Goal: Task Accomplishment & Management: Manage account settings

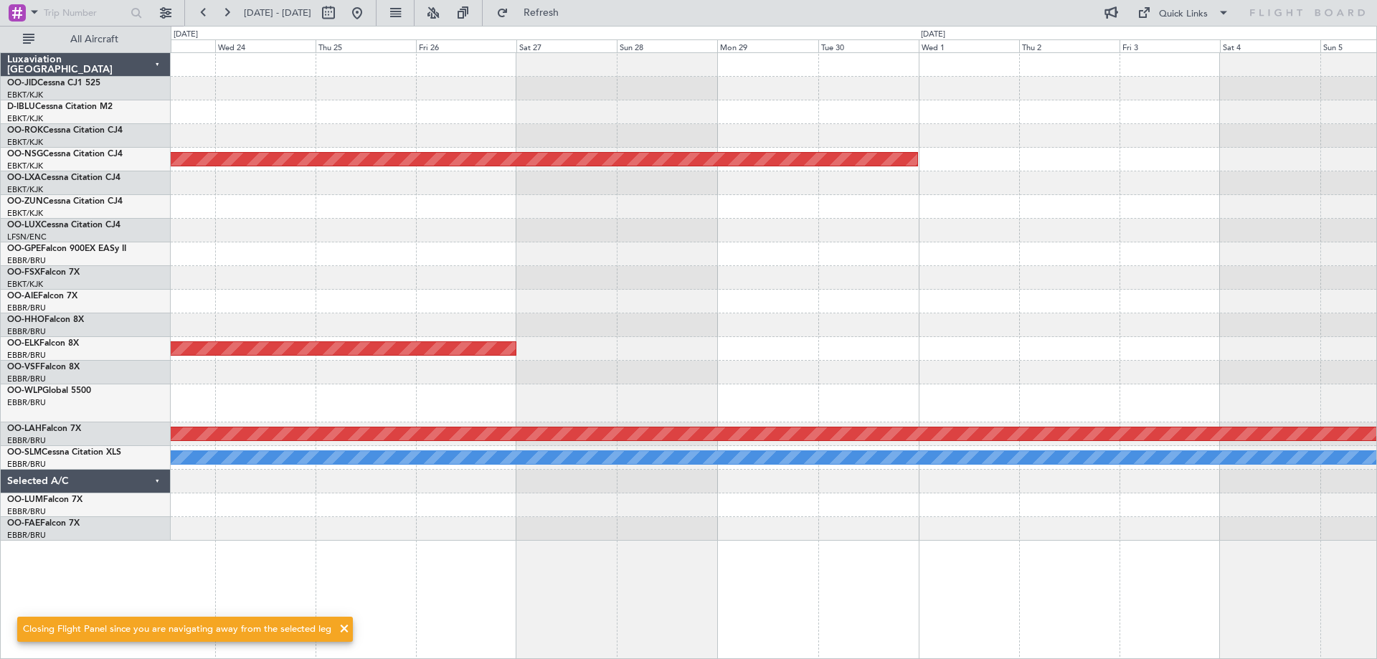
click at [1377, 185] on div "Planned Maint [GEOGRAPHIC_DATA] ([GEOGRAPHIC_DATA]) Planned Maint [GEOGRAPHIC_D…" at bounding box center [688, 342] width 1377 height 633
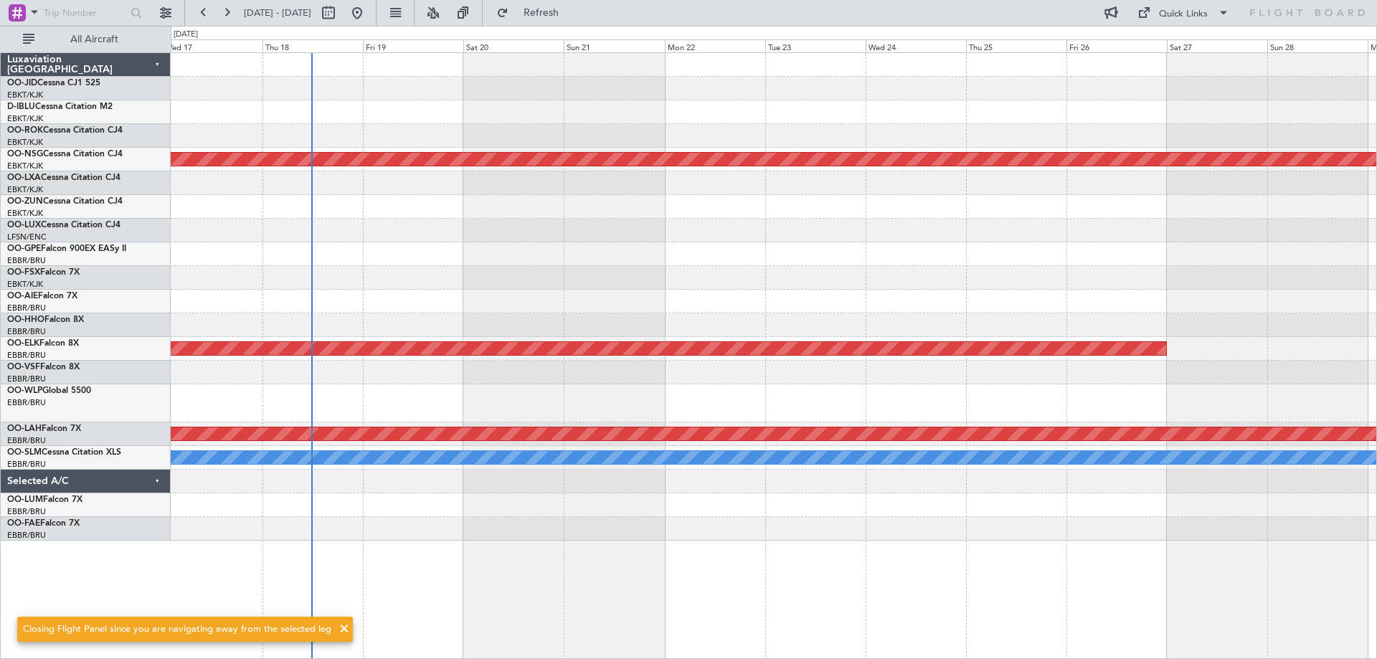
click at [498, 247] on div at bounding box center [774, 254] width 1206 height 24
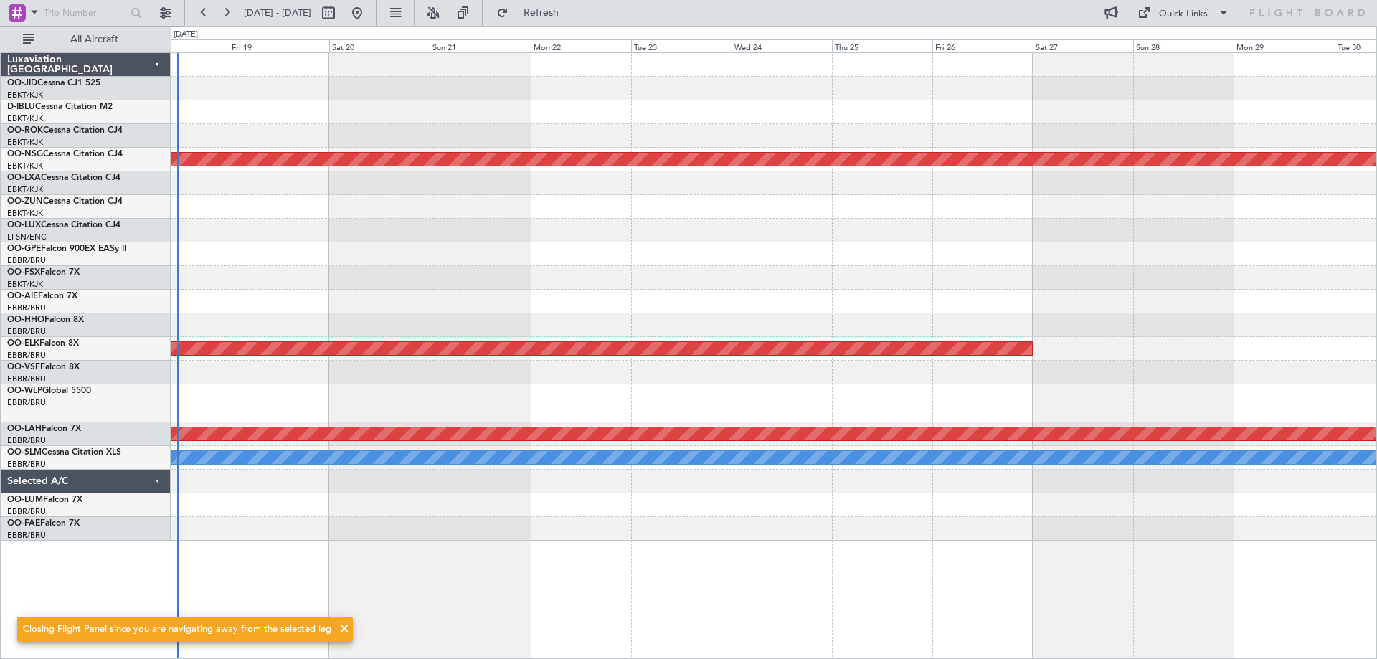
click at [260, 292] on div "Planned Maint [GEOGRAPHIC_DATA] ([GEOGRAPHIC_DATA]) Planned Maint [GEOGRAPHIC_D…" at bounding box center [774, 297] width 1206 height 488
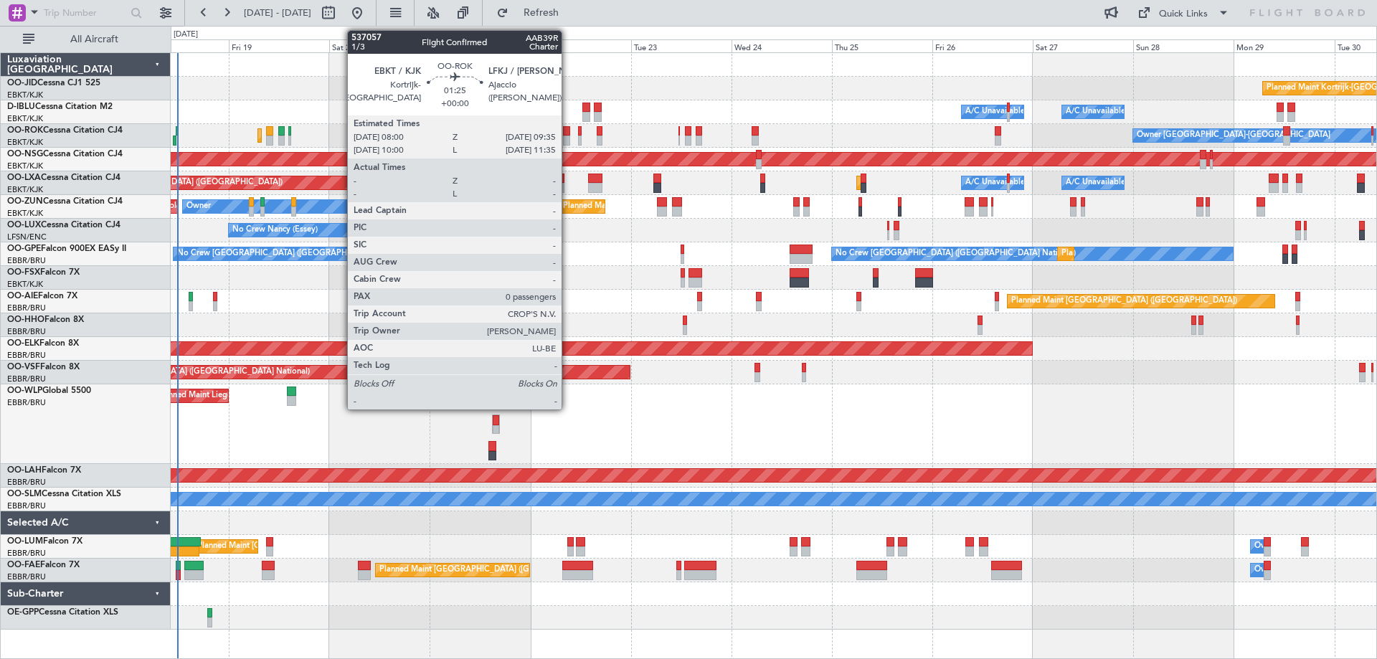
click at [568, 136] on div at bounding box center [566, 141] width 7 height 10
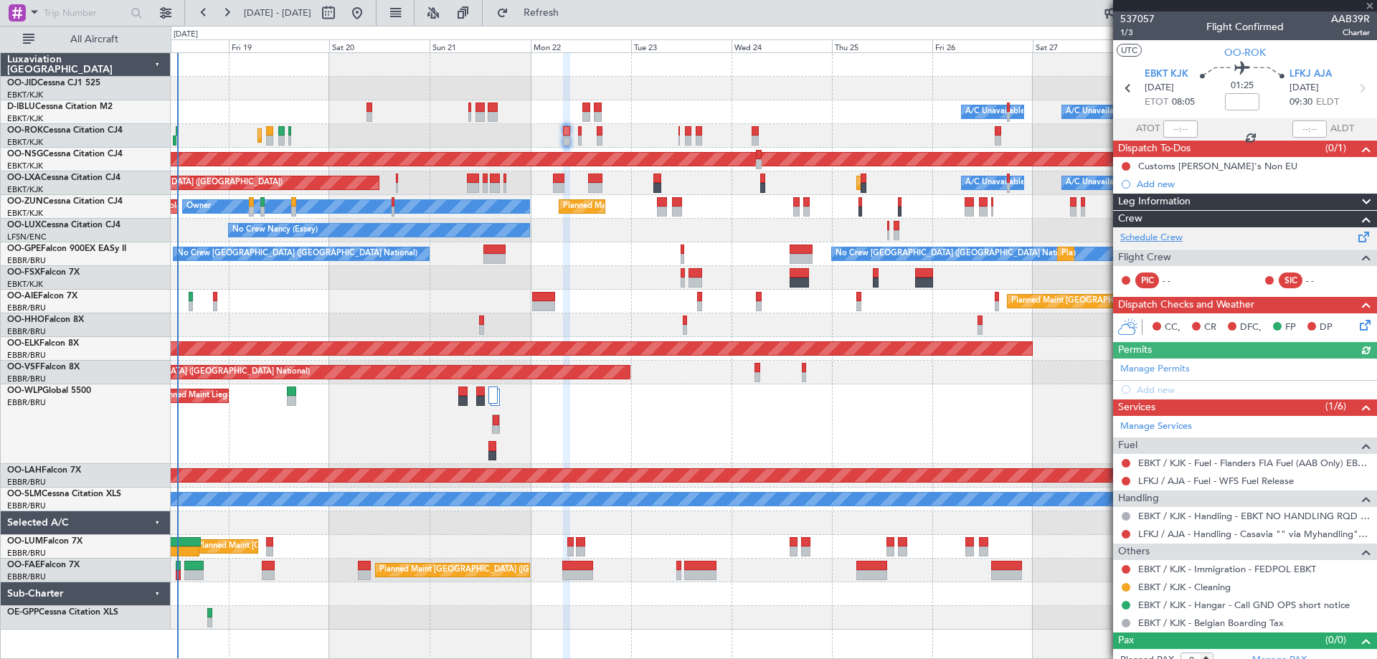
click at [1177, 241] on link "Schedule Crew" at bounding box center [1152, 238] width 62 height 14
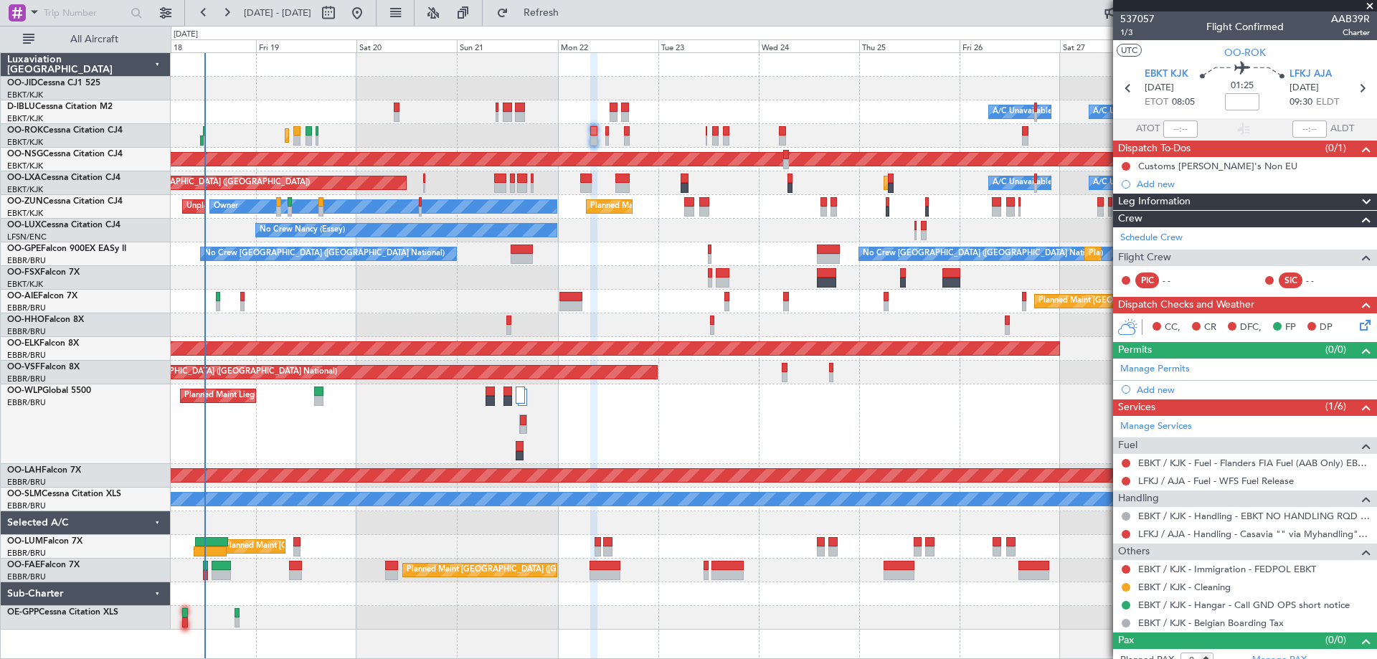
click at [382, 318] on div "Planned Maint Kortrijk-[GEOGRAPHIC_DATA] A/C Unavailable [GEOGRAPHIC_DATA] ([GE…" at bounding box center [774, 341] width 1206 height 577
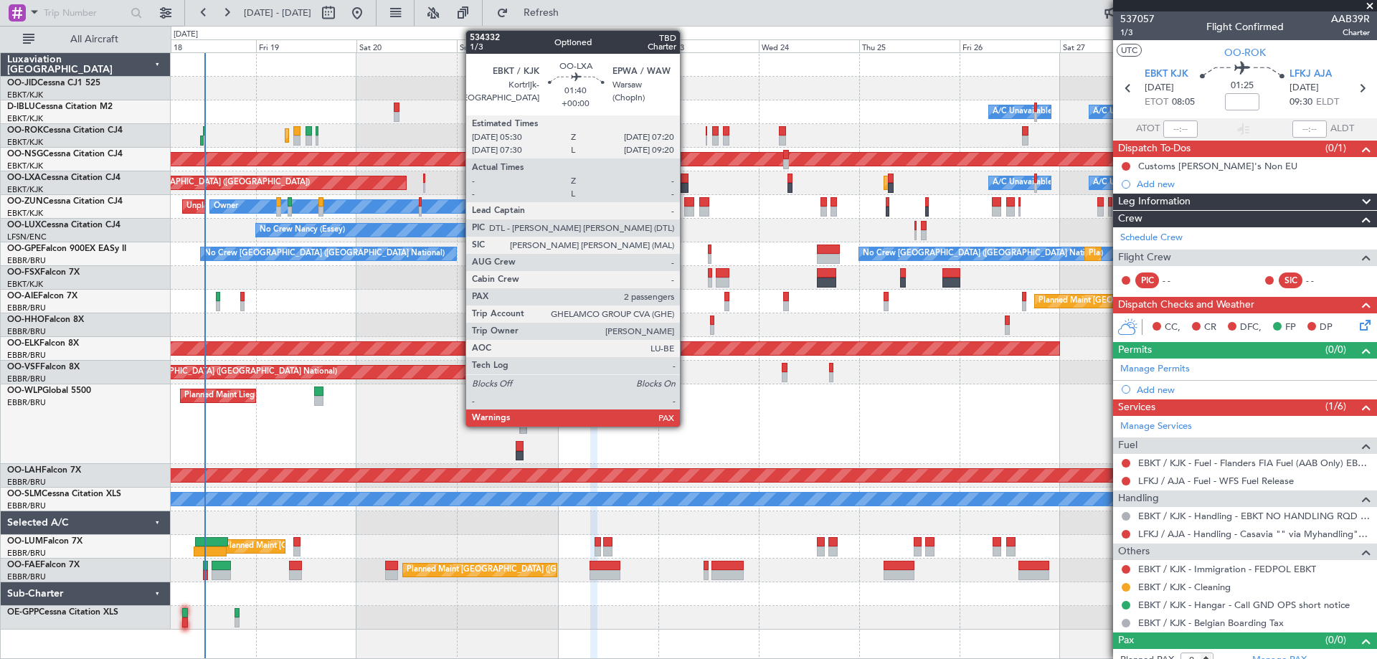
click at [687, 186] on div at bounding box center [685, 188] width 8 height 10
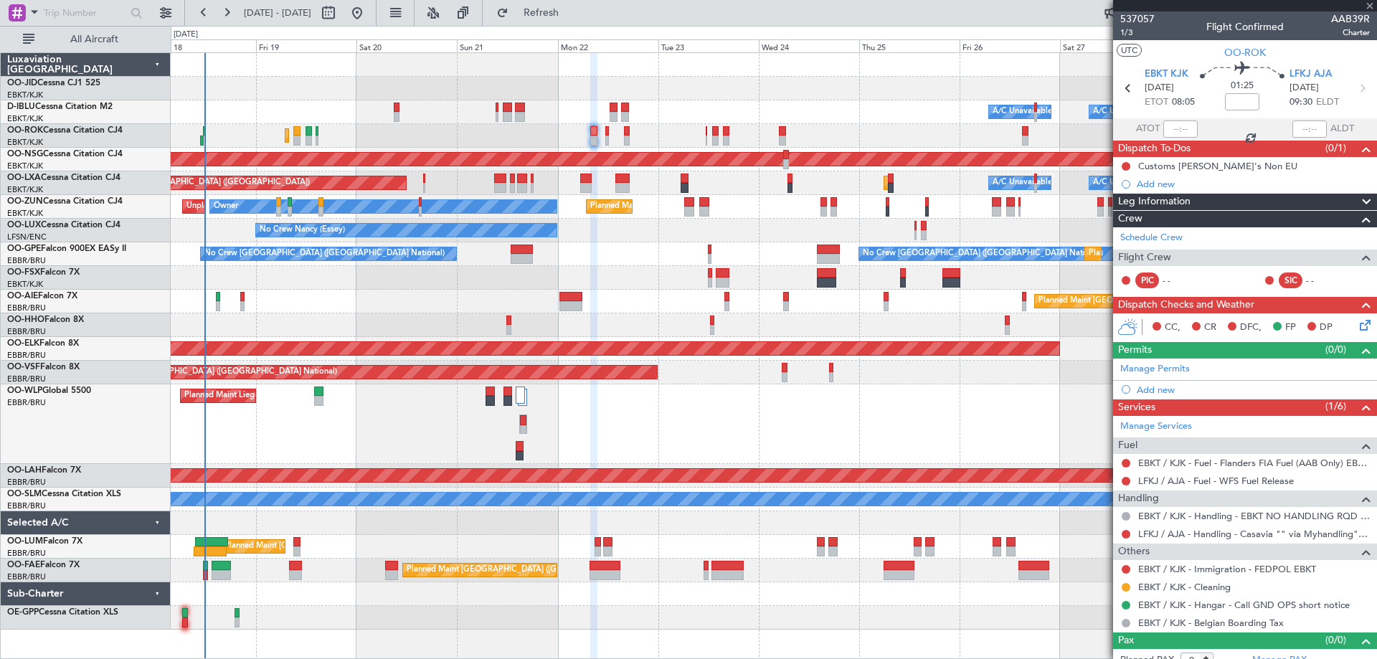
type input "2"
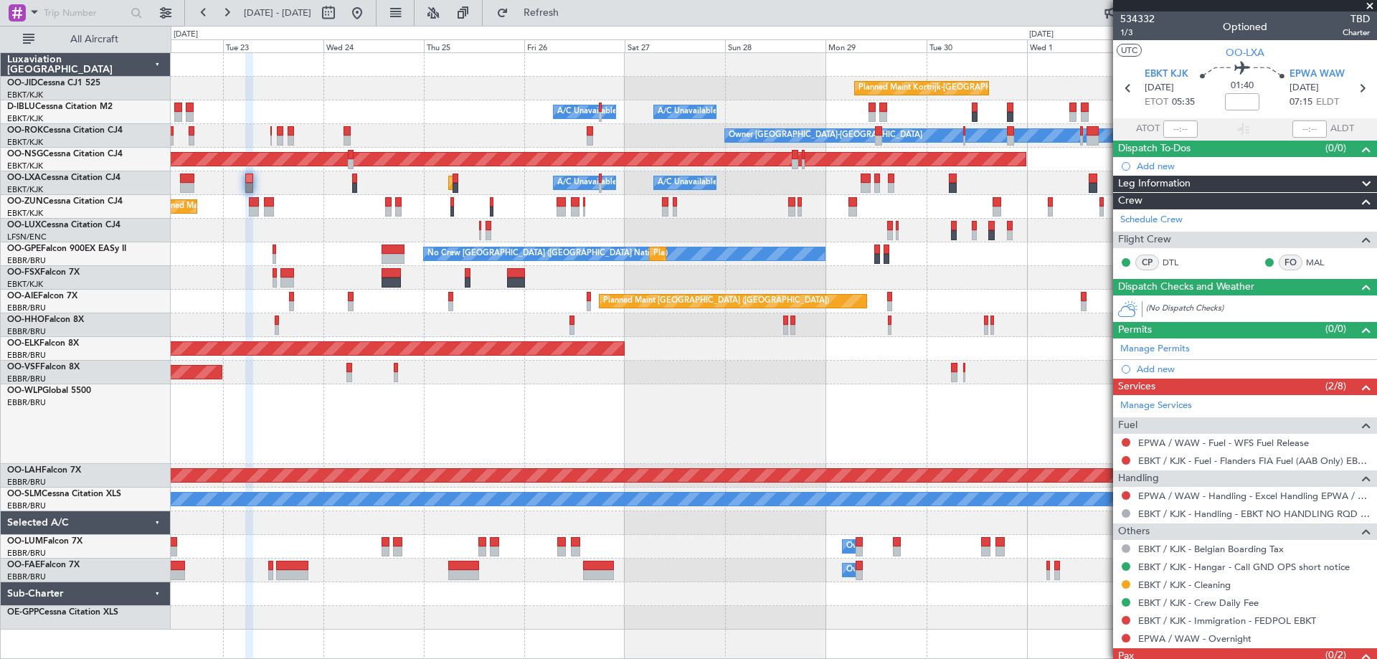
click at [579, 268] on div "Planned Maint Kortrijk-[GEOGRAPHIC_DATA] A/C Unavailable [GEOGRAPHIC_DATA] ([GE…" at bounding box center [774, 341] width 1206 height 577
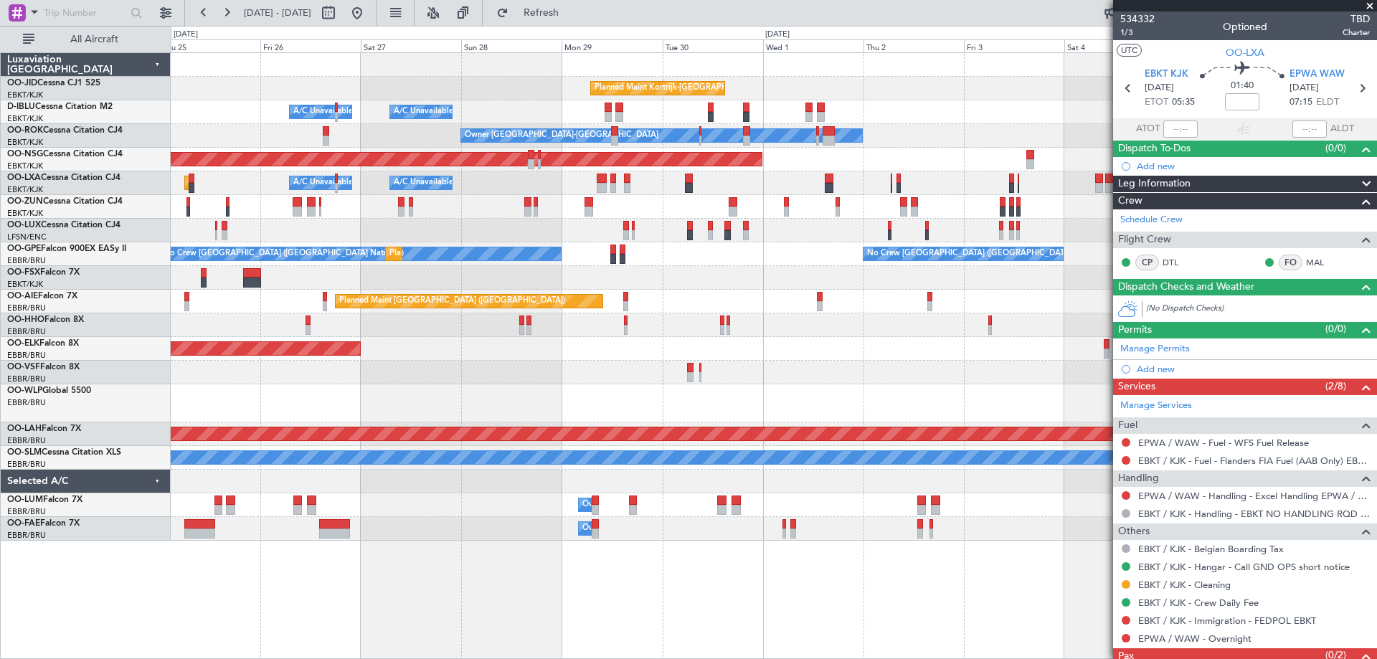
click at [626, 268] on div "Planned Maint Kortrijk-[GEOGRAPHIC_DATA] A/C Unavailable [GEOGRAPHIC_DATA] ([GE…" at bounding box center [774, 297] width 1206 height 488
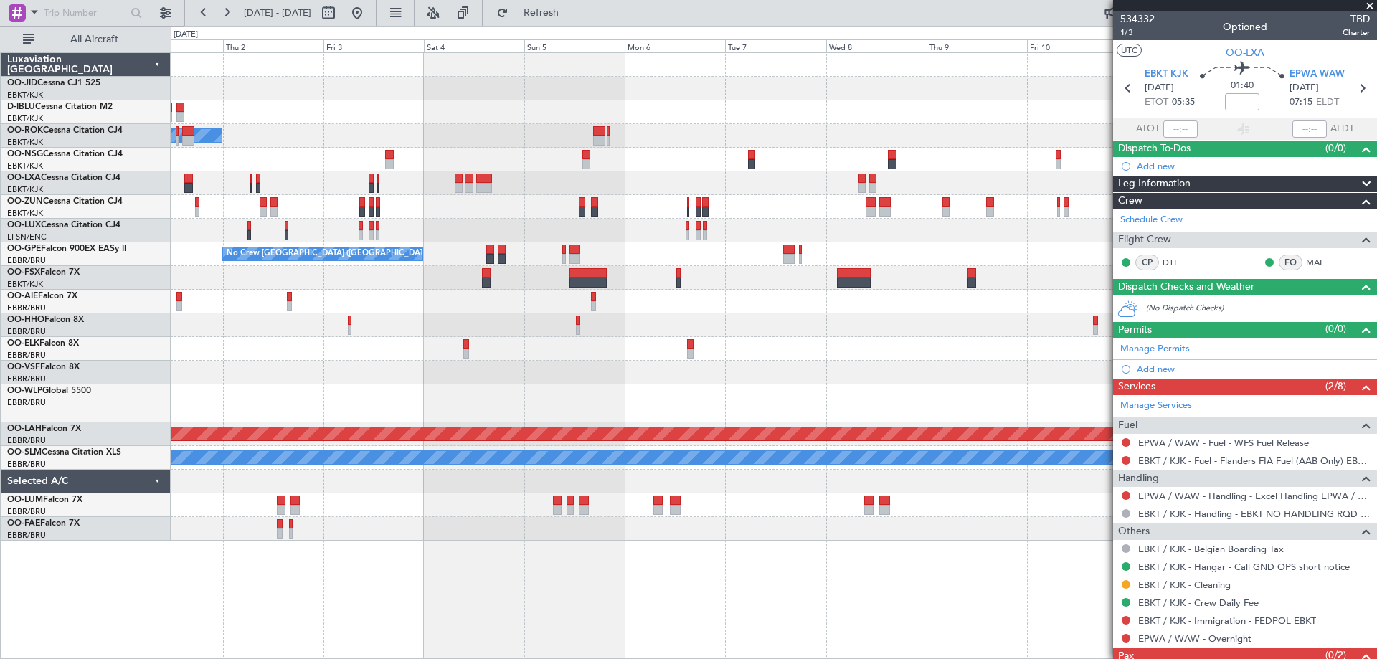
click at [504, 235] on div "Planned Maint Kortrijk-[GEOGRAPHIC_DATA] Owner [GEOGRAPHIC_DATA]-[GEOGRAPHIC_DA…" at bounding box center [774, 297] width 1206 height 488
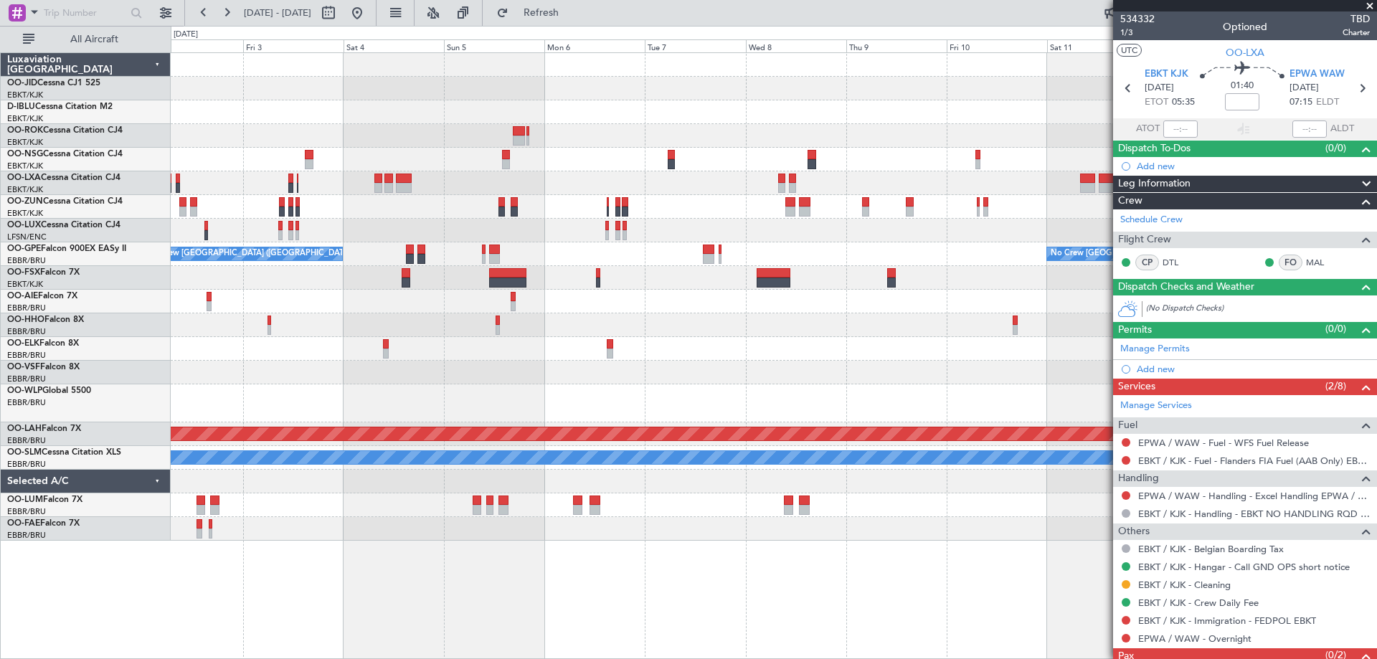
click at [494, 202] on div "Planned Maint Kortrijk-[GEOGRAPHIC_DATA] Owner [GEOGRAPHIC_DATA]-[GEOGRAPHIC_DA…" at bounding box center [774, 297] width 1206 height 488
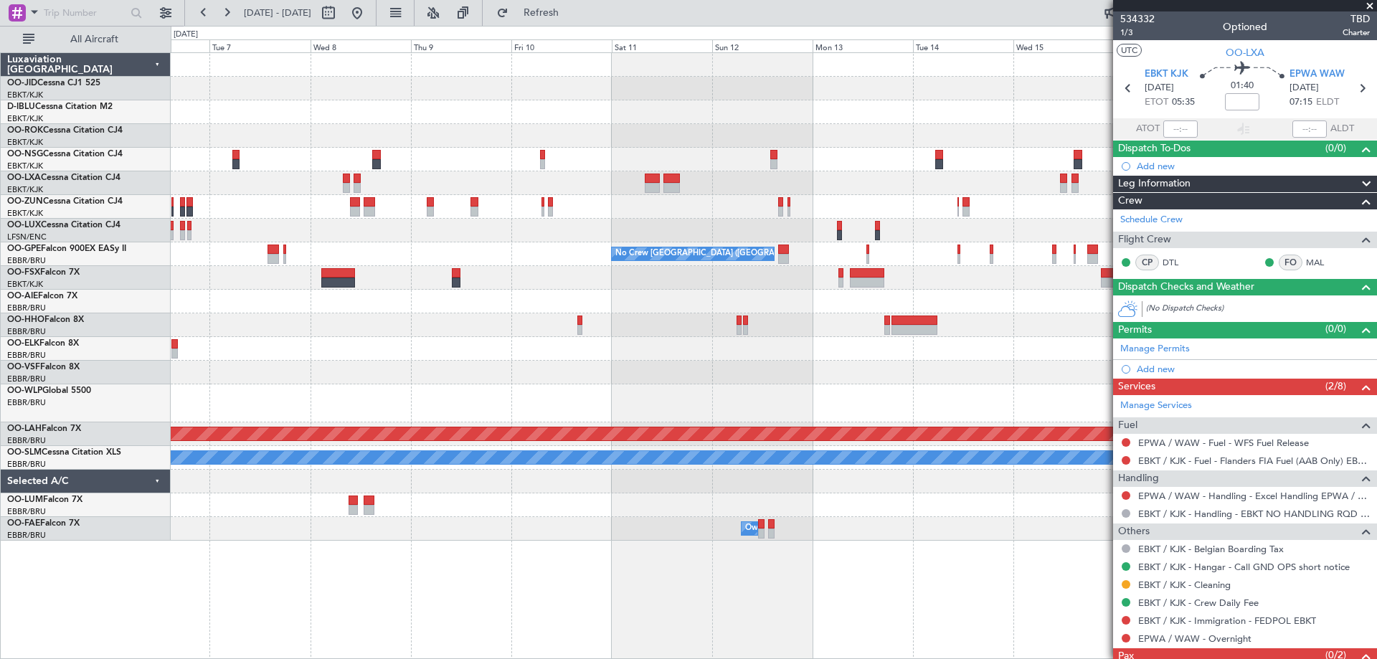
click at [344, 239] on div "No Crew [GEOGRAPHIC_DATA] ([GEOGRAPHIC_DATA] National) No Crew [GEOGRAPHIC_DATA…" at bounding box center [774, 297] width 1206 height 488
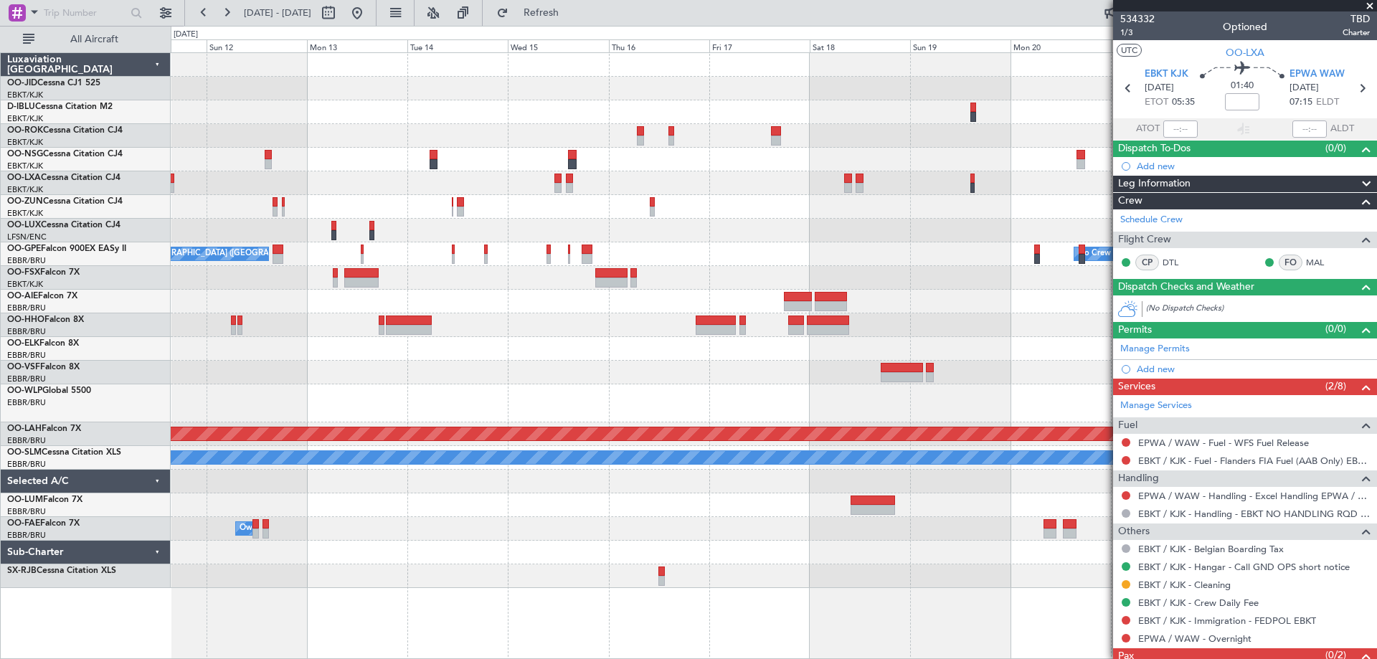
click at [283, 255] on div "No Crew [GEOGRAPHIC_DATA] ([GEOGRAPHIC_DATA] National) No Crew [GEOGRAPHIC_DATA…" at bounding box center [774, 320] width 1206 height 535
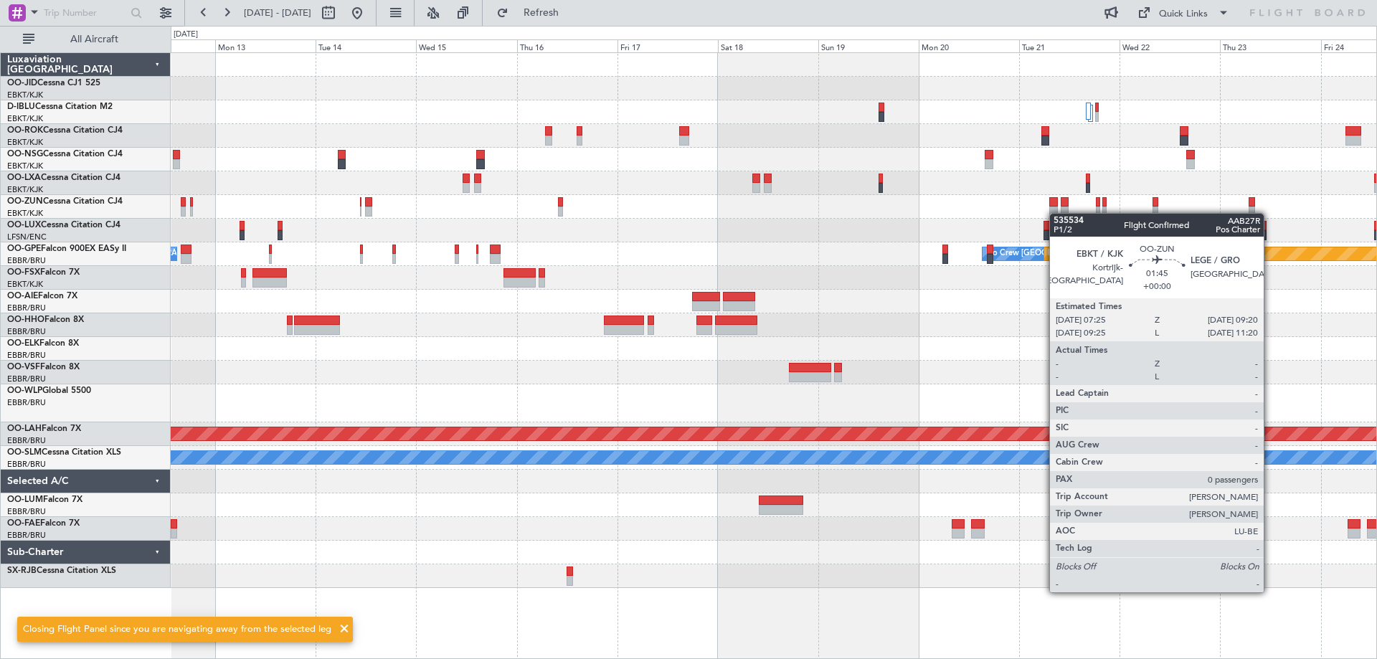
click at [1052, 213] on div at bounding box center [774, 207] width 1206 height 24
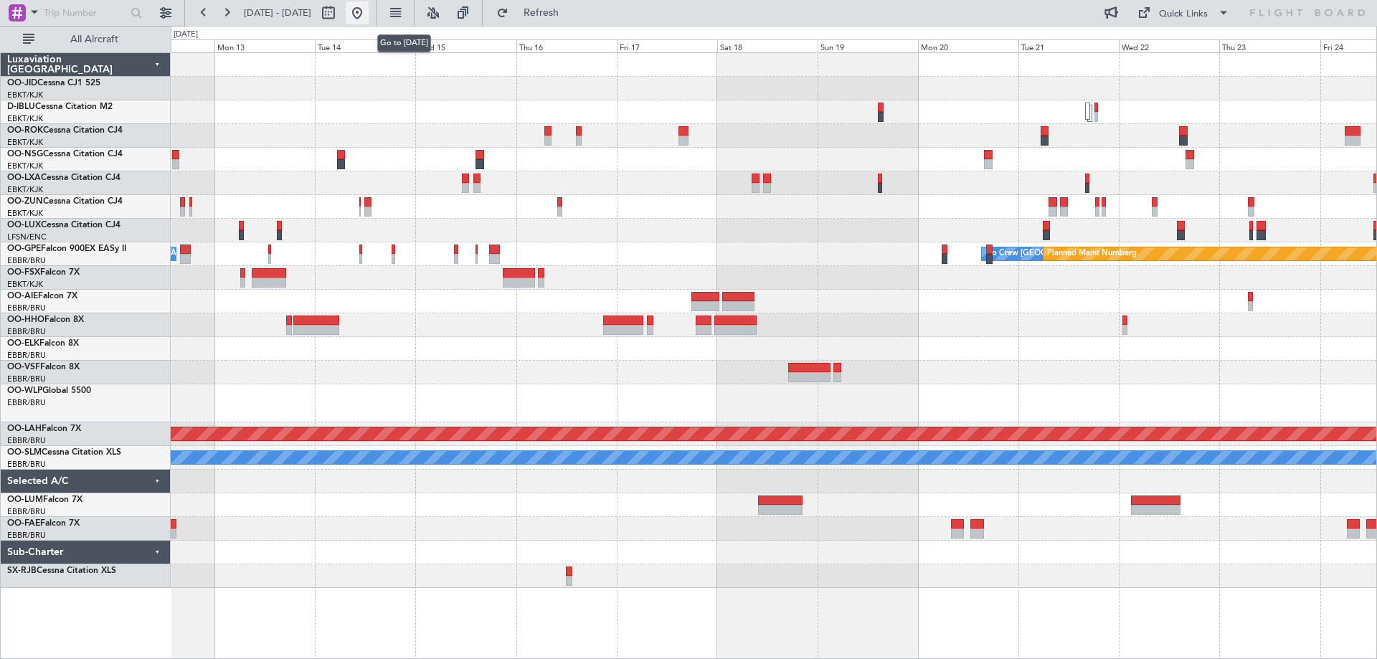
click at [369, 19] on button at bounding box center [357, 12] width 23 height 23
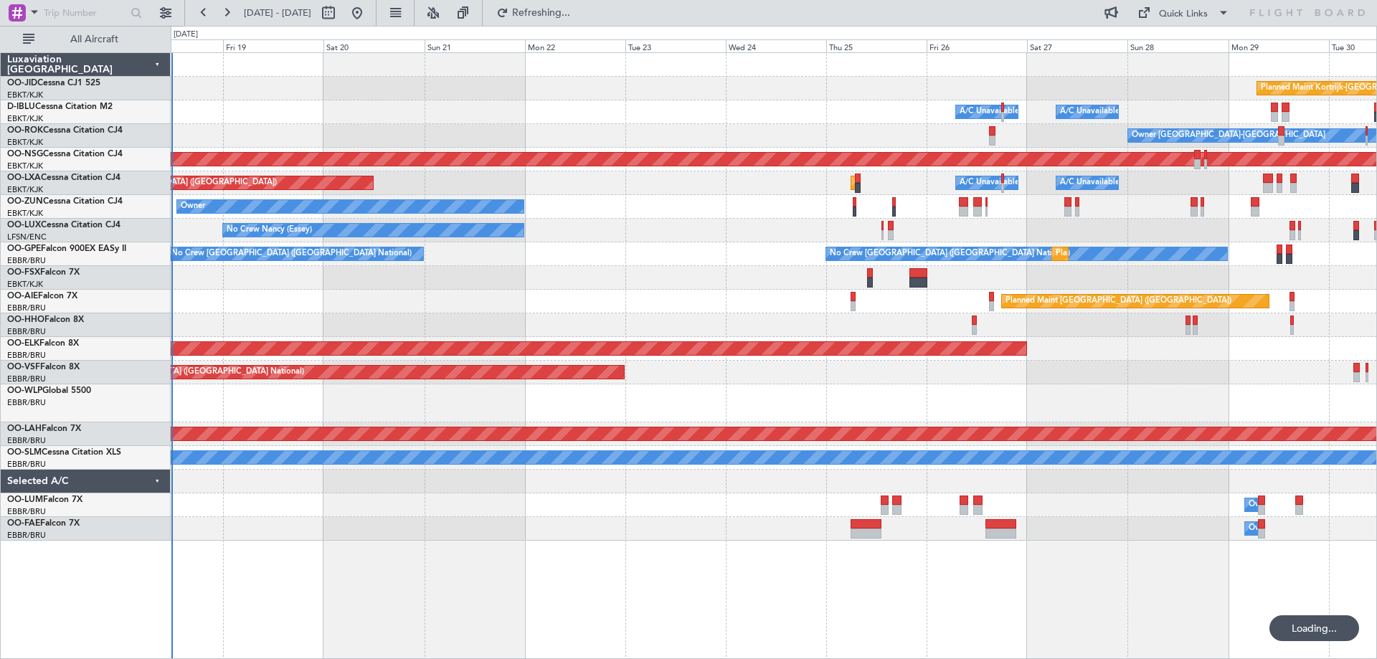
click at [394, 409] on div "Planned Maint Kortrijk-[GEOGRAPHIC_DATA] A/C Unavailable [GEOGRAPHIC_DATA] ([GE…" at bounding box center [774, 297] width 1206 height 488
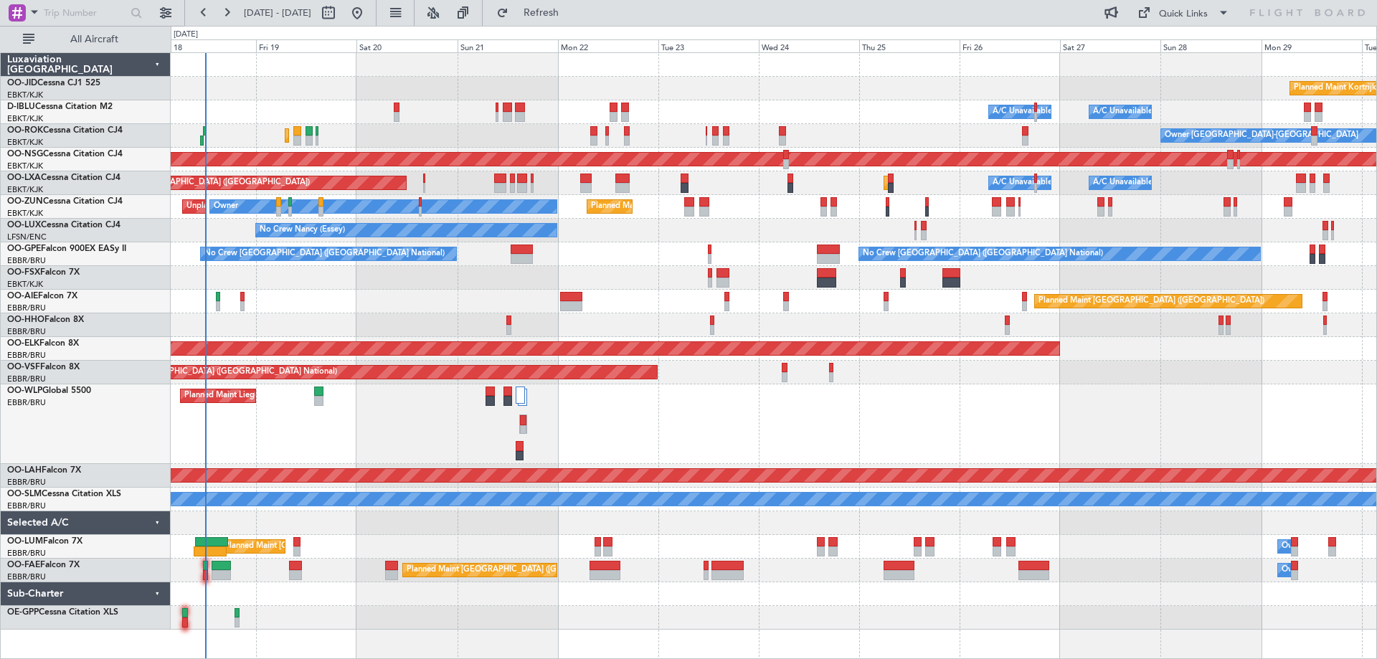
click at [735, 399] on div "Planned Maint Liege" at bounding box center [774, 425] width 1206 height 80
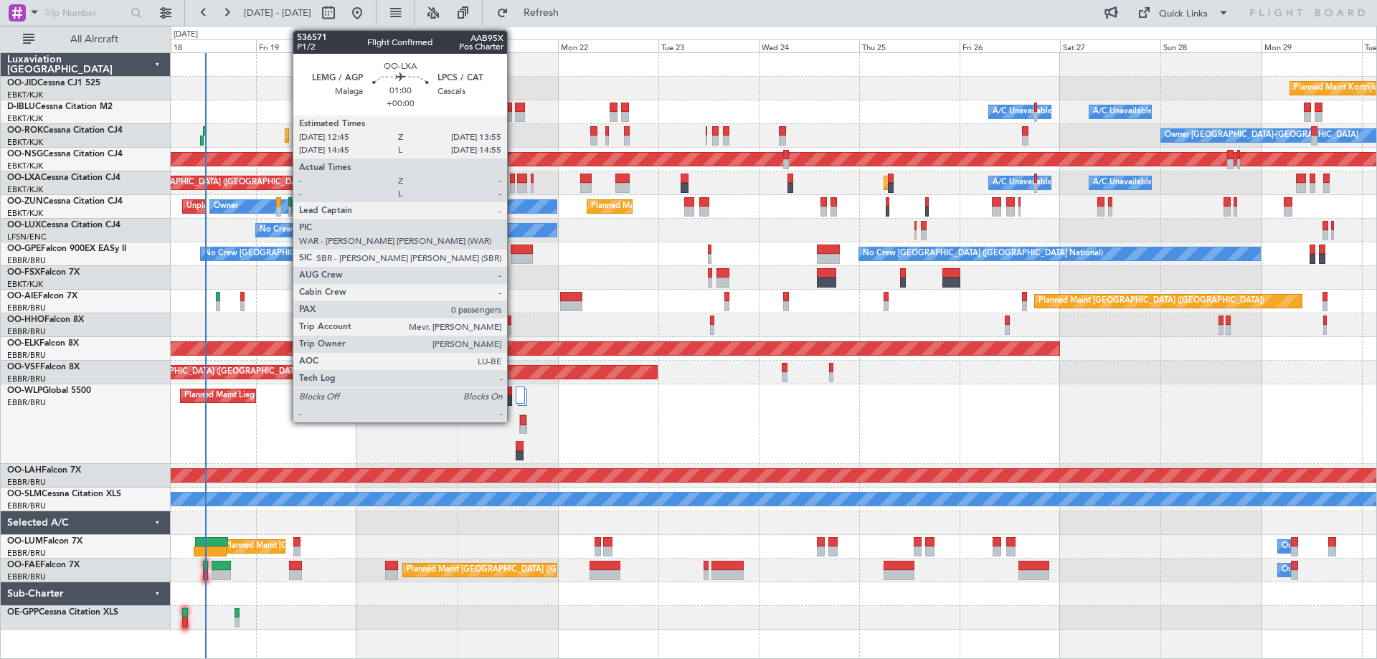
click at [514, 177] on div at bounding box center [512, 179] width 5 height 10
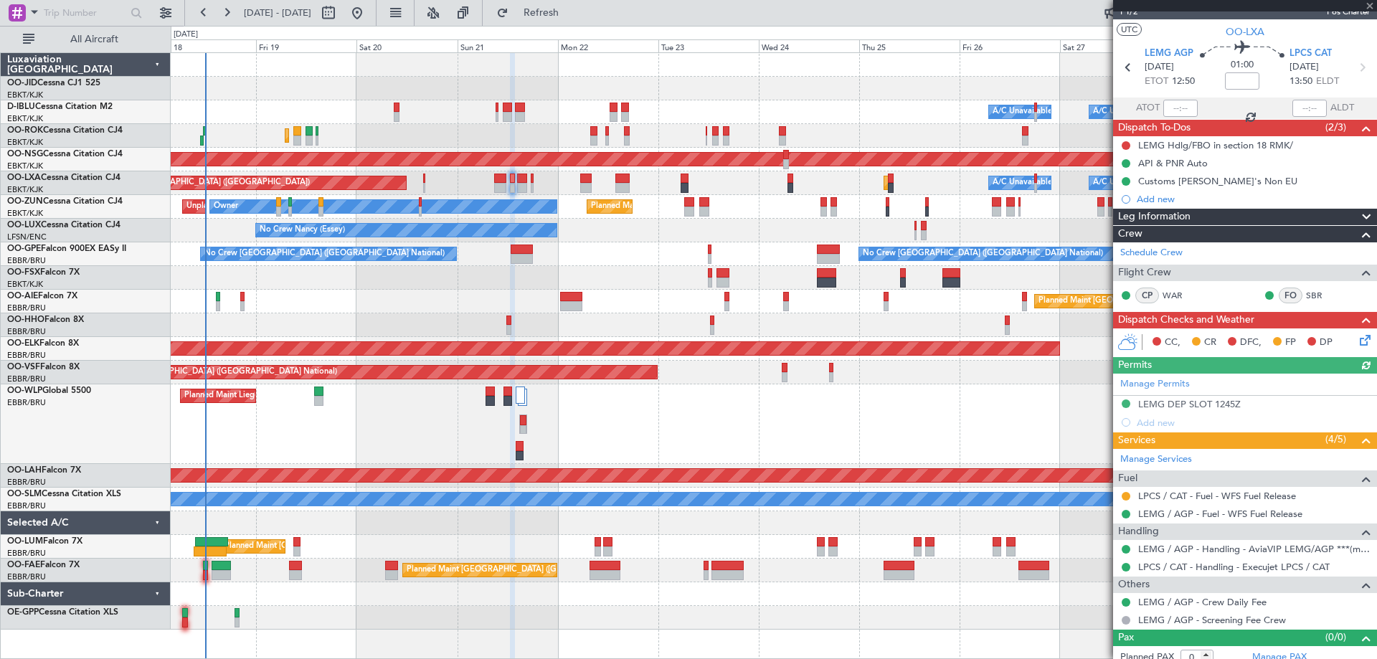
scroll to position [31, 0]
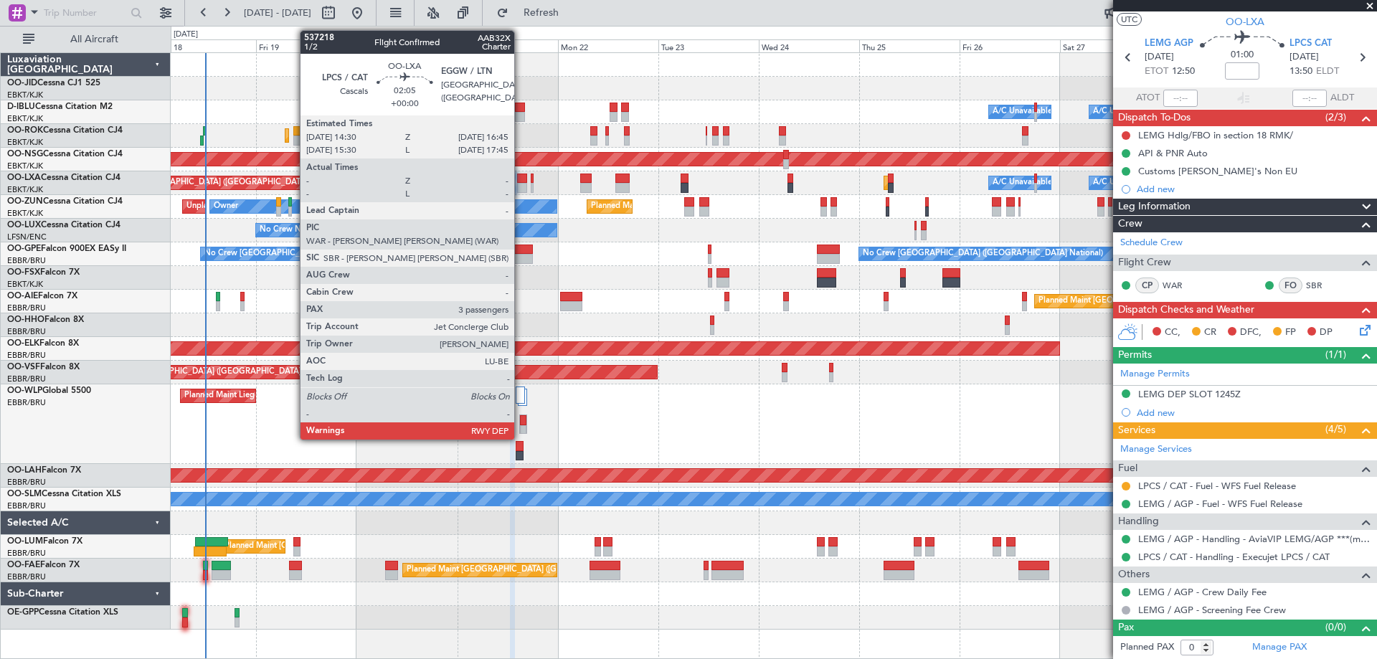
click at [521, 181] on div at bounding box center [522, 179] width 10 height 10
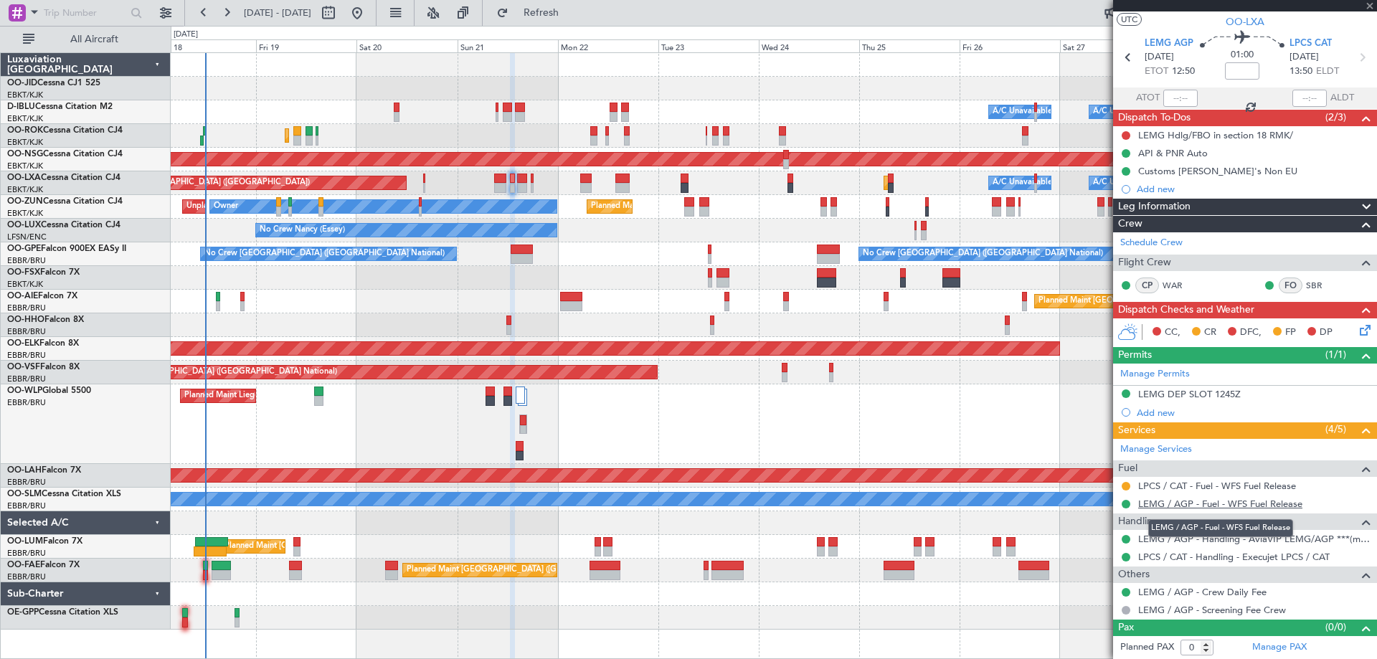
type input "3"
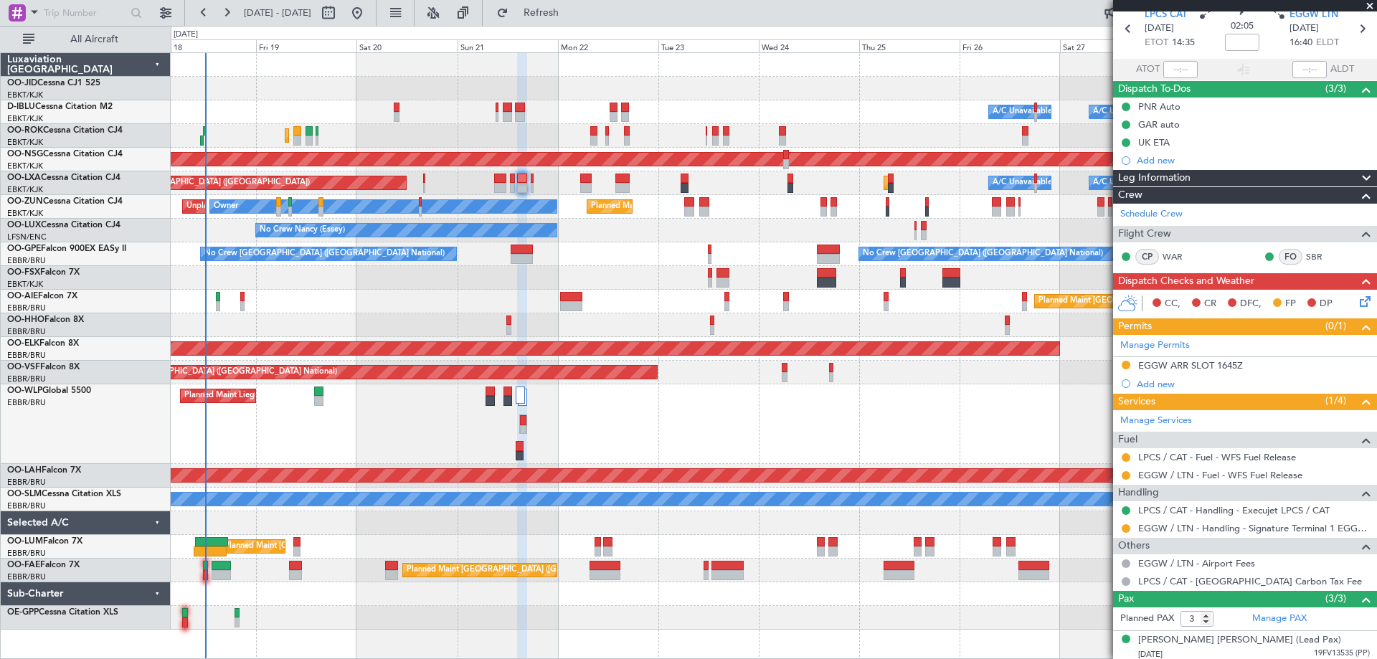
scroll to position [0, 0]
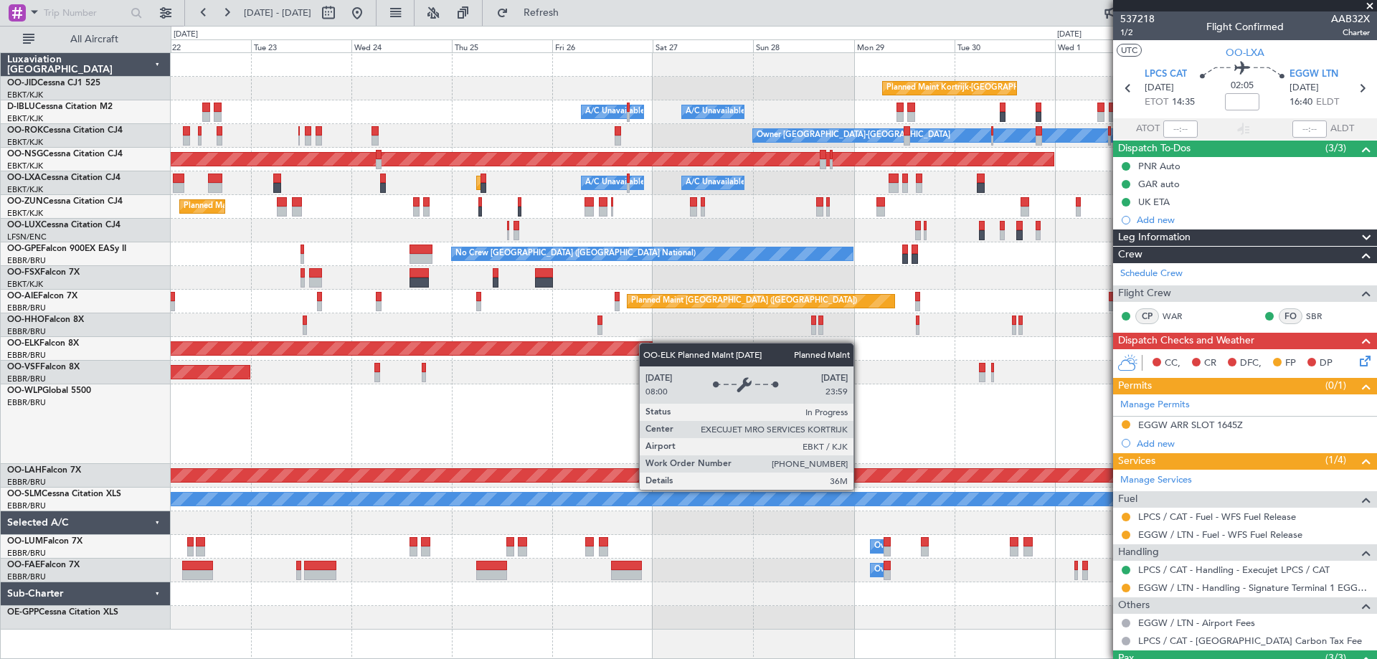
click at [627, 350] on div "Planned Maint Kortrijk-[GEOGRAPHIC_DATA] A/C Unavailable [GEOGRAPHIC_DATA] ([GE…" at bounding box center [774, 341] width 1206 height 577
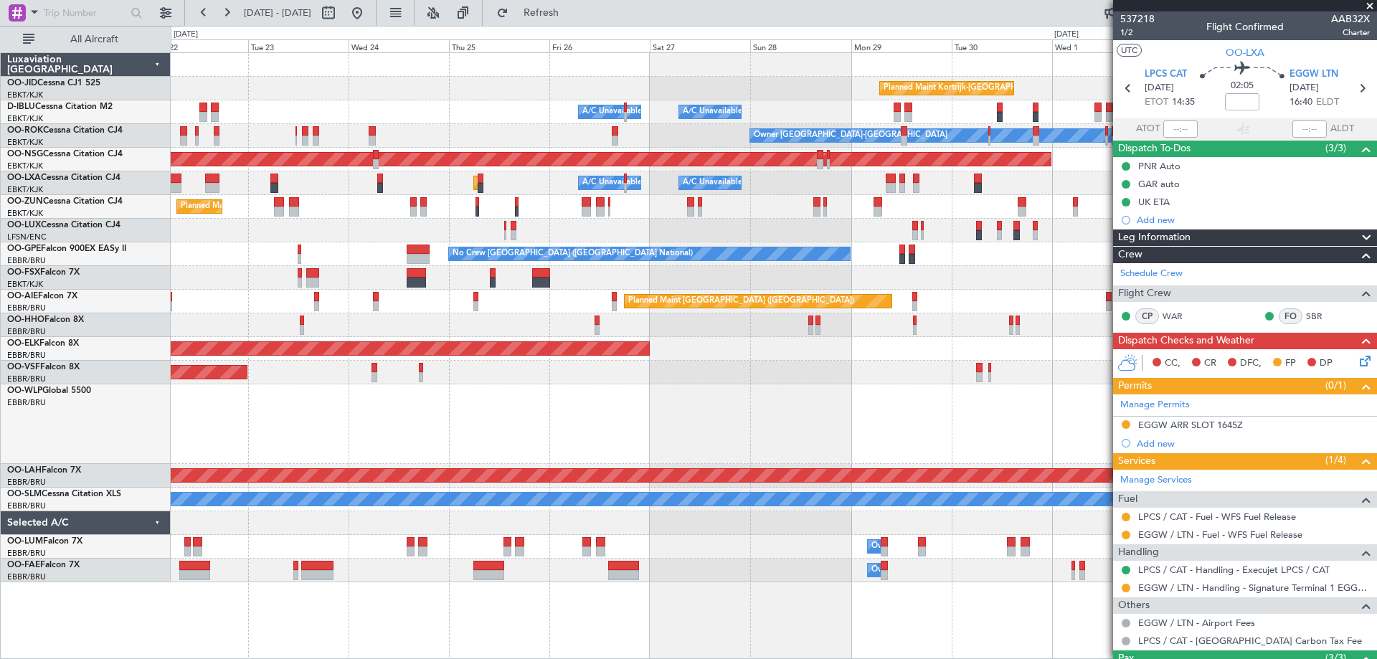
click at [1190, 339] on fb-app "[DATE] - [DATE] Refresh Quick Links All Aircraft Planned Maint [GEOGRAPHIC_DATA…" at bounding box center [688, 335] width 1377 height 649
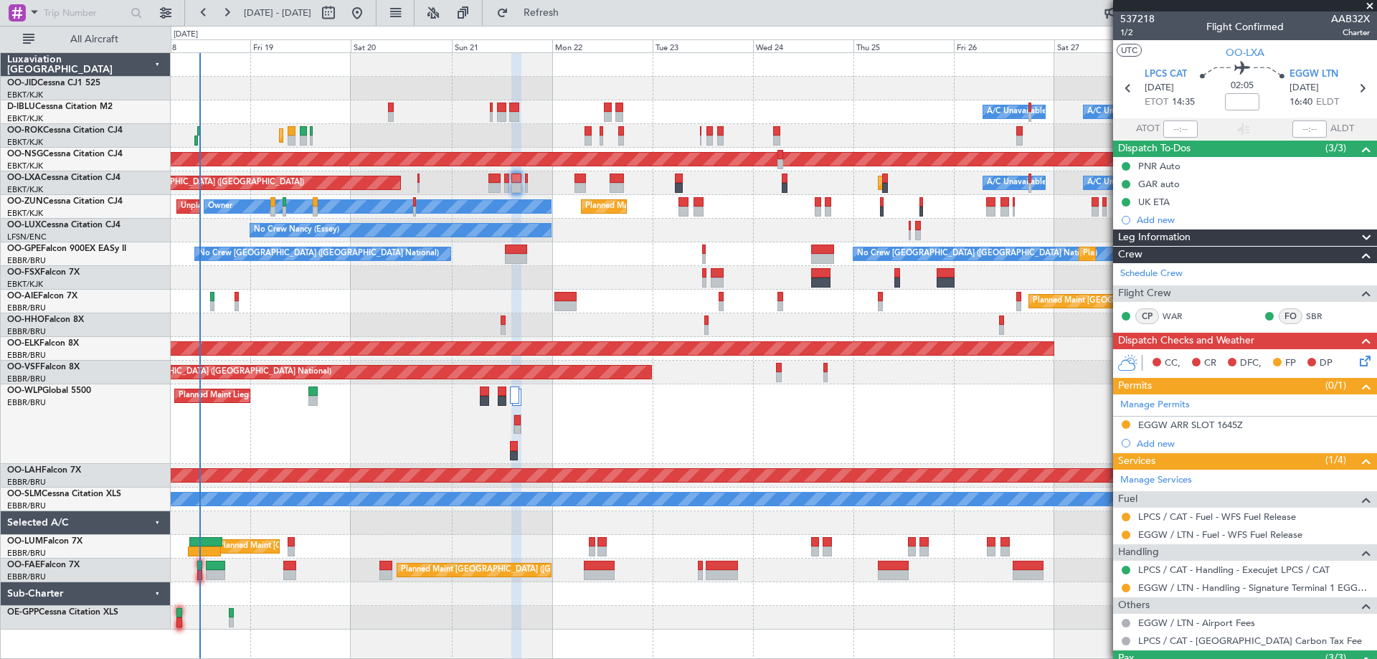
click at [448, 465] on div "Planned Maint Kortrijk-[GEOGRAPHIC_DATA] A/C Unavailable [GEOGRAPHIC_DATA] ([GE…" at bounding box center [774, 341] width 1206 height 577
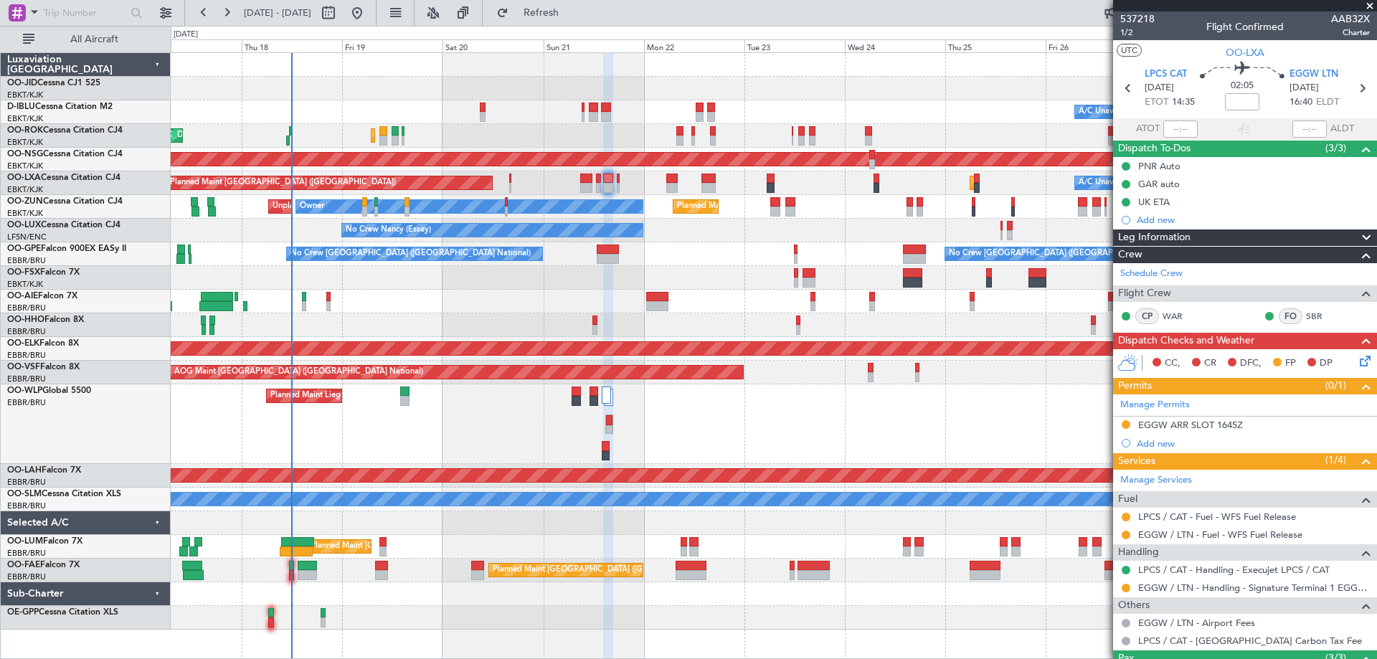
click at [392, 324] on div at bounding box center [774, 325] width 1206 height 24
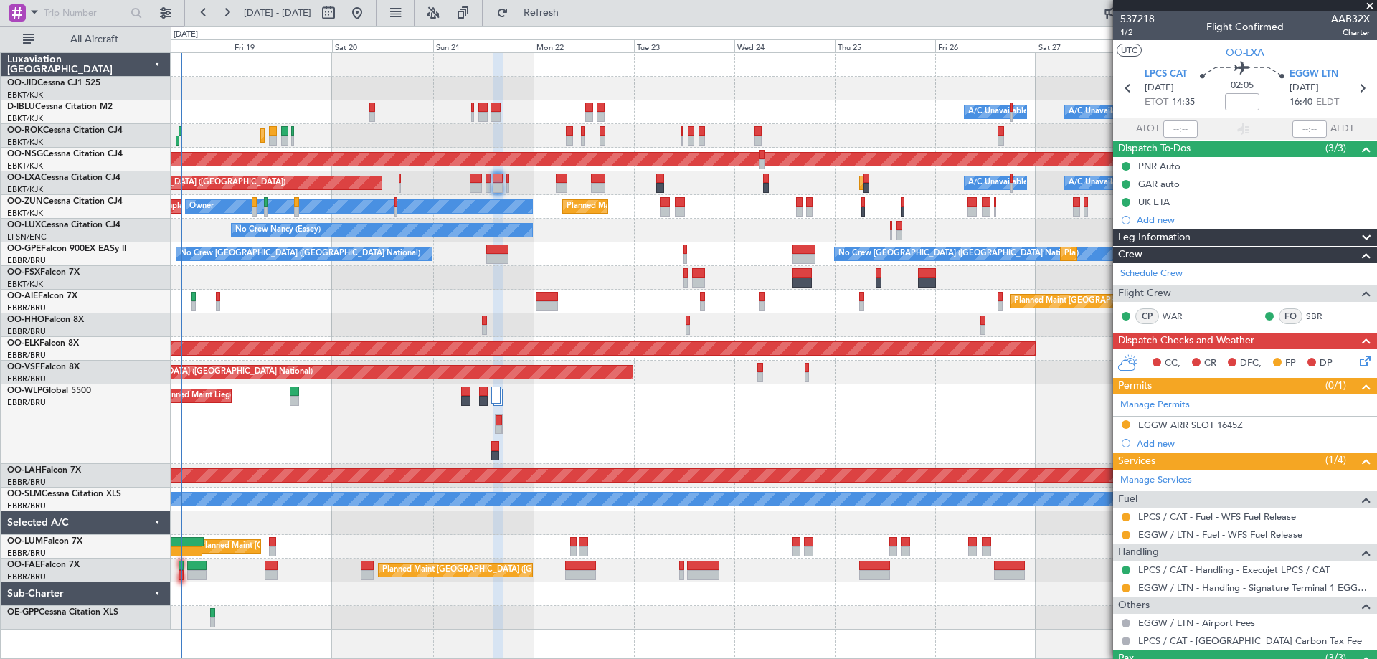
click at [393, 454] on div "Planned Maint Liege" at bounding box center [774, 425] width 1206 height 80
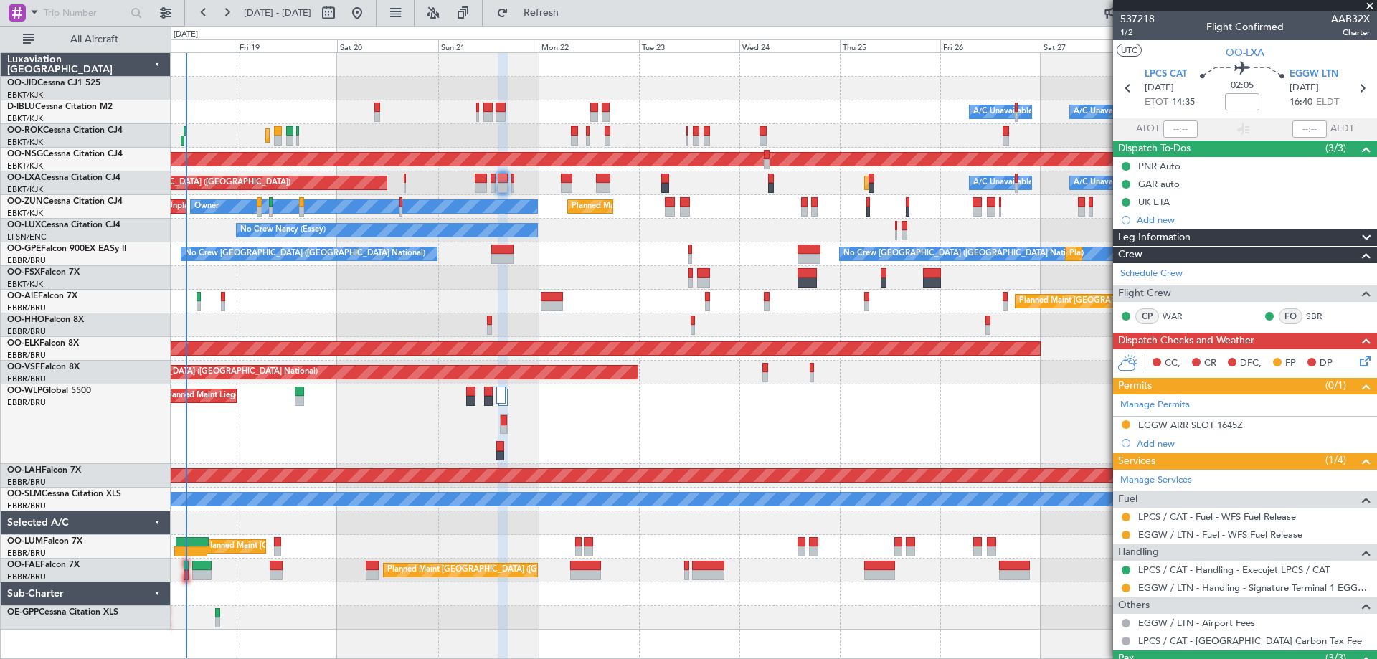
click at [669, 431] on div "Planned Maint Liege" at bounding box center [774, 425] width 1206 height 80
